Goal: Task Accomplishment & Management: Manage account settings

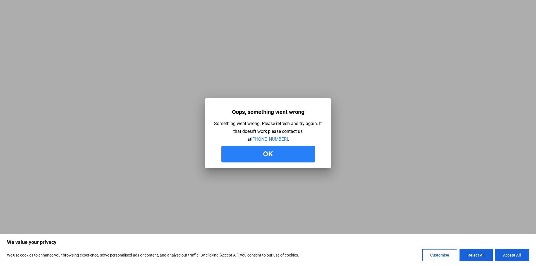
click at [270, 152] on button "Ok" at bounding box center [267, 154] width 93 height 17
click at [250, 154] on button "Ok" at bounding box center [267, 154] width 93 height 17
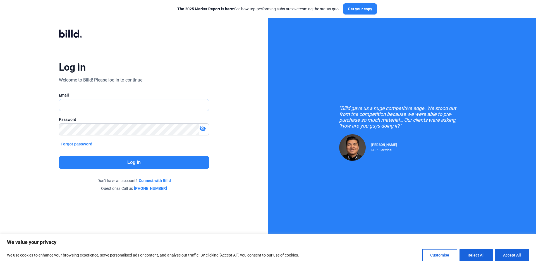
type input "dmiller@millerpaneling.com"
click at [203, 127] on mat-icon "visibility_off" at bounding box center [202, 128] width 7 height 7
drag, startPoint x: 122, startPoint y: 105, endPoint x: 61, endPoint y: 103, distance: 62.0
click at [61, 103] on input "dmiller@millerpaneling.com" at bounding box center [134, 104] width 150 height 11
click at [54, 129] on div "Log in Welcome to Billd! Please log in to continue. Email dmiller@millerpanelin…" at bounding box center [133, 110] width 193 height 183
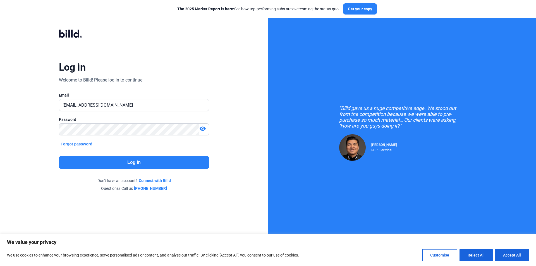
click at [131, 162] on button "Log in" at bounding box center [134, 162] width 150 height 13
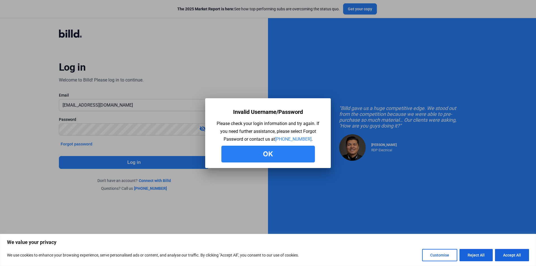
click at [288, 150] on button "Ok" at bounding box center [267, 154] width 93 height 17
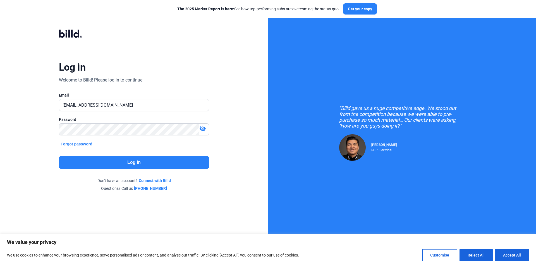
click at [114, 39] on div "Log in Welcome to Billd! Please log in to continue. Email dmiller@millerpanelin…" at bounding box center [133, 110] width 193 height 183
click at [204, 127] on mat-icon "visibility_off" at bounding box center [202, 128] width 7 height 7
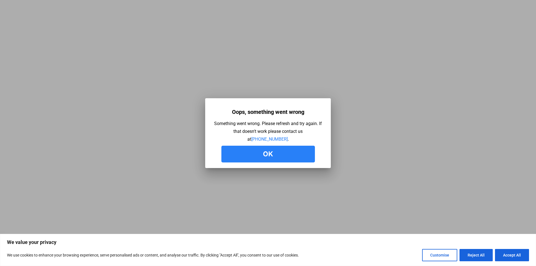
click at [279, 158] on button "Ok" at bounding box center [267, 154] width 93 height 17
